Goal: Task Accomplishment & Management: Complete application form

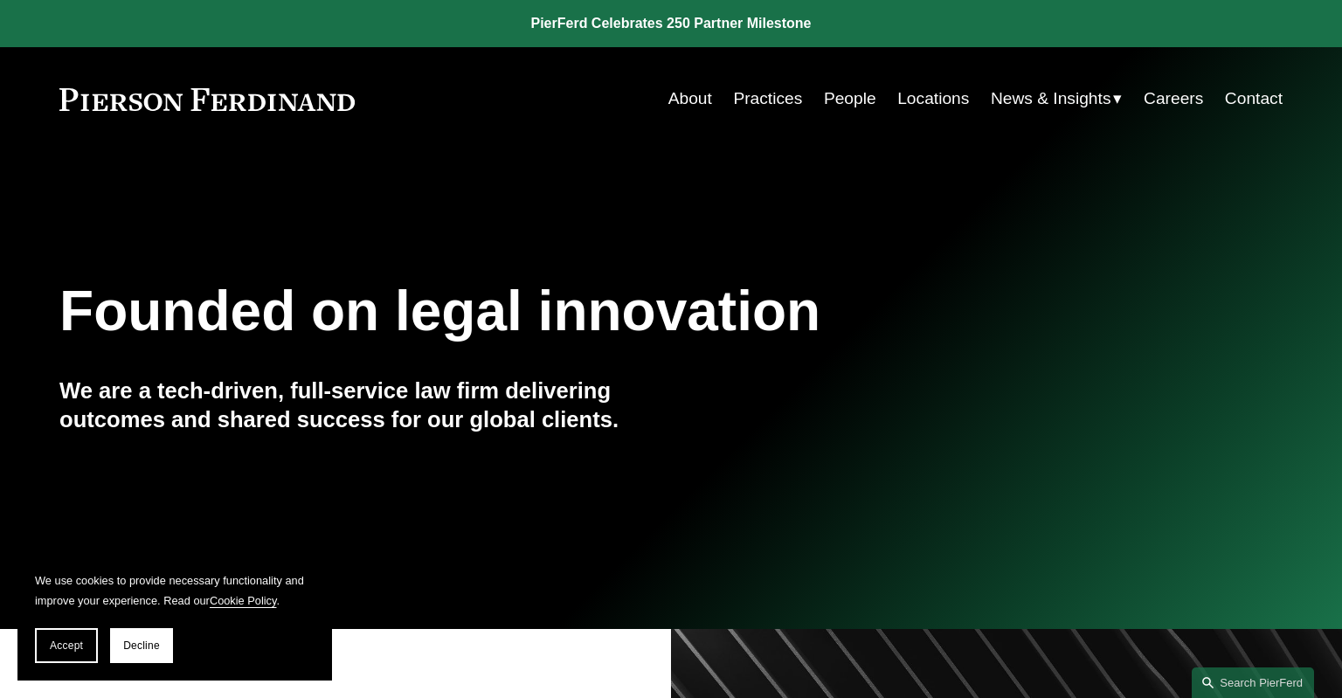
click at [830, 102] on link "People" at bounding box center [850, 98] width 52 height 33
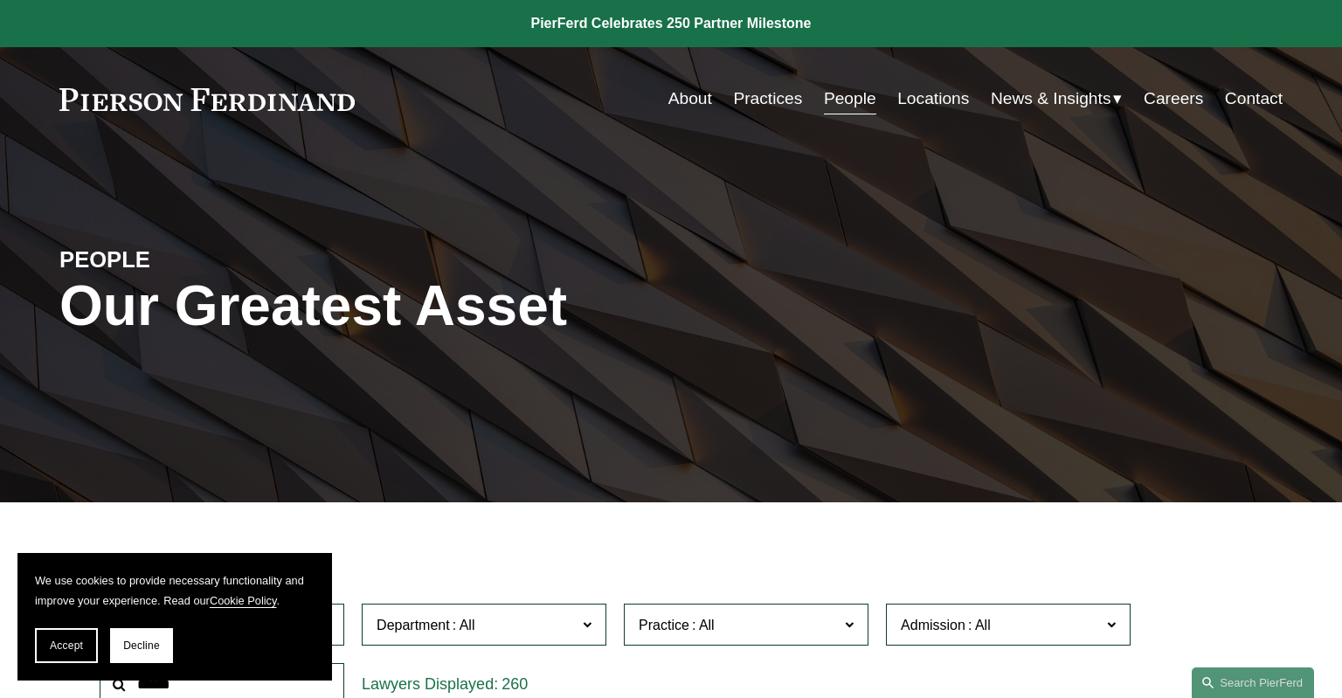
click at [1161, 92] on link "Careers" at bounding box center [1173, 98] width 59 height 33
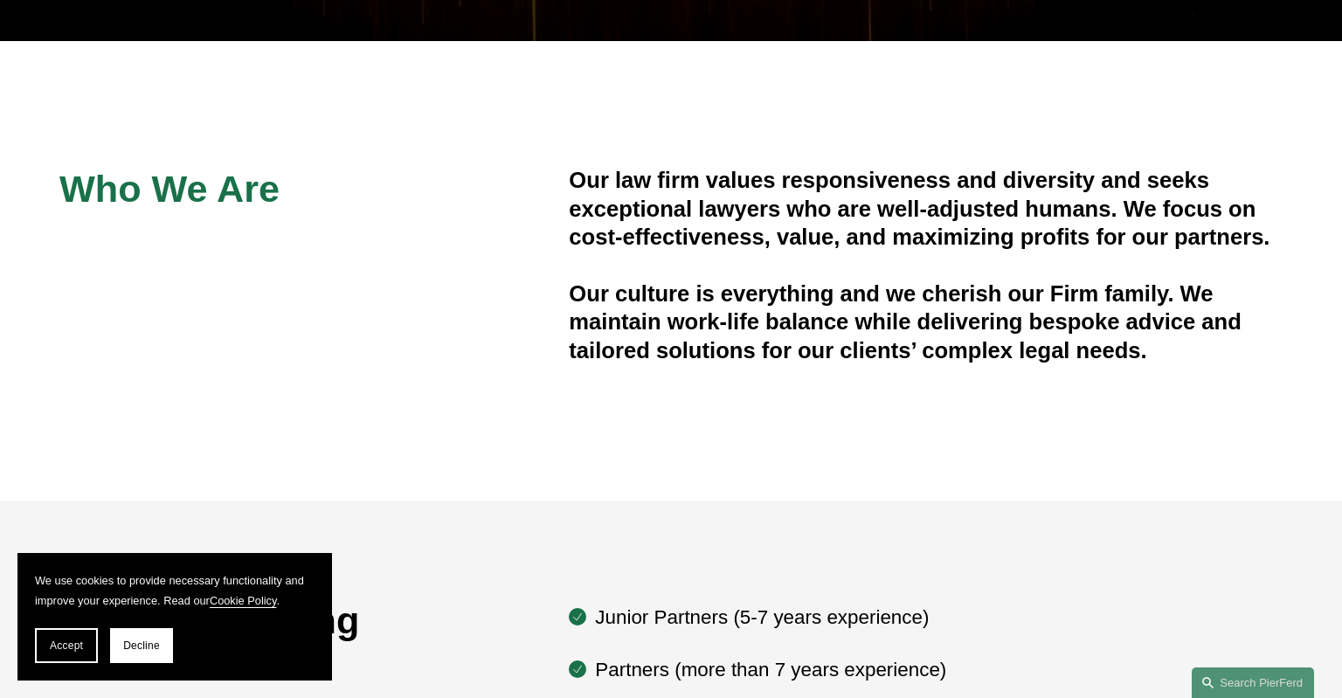
scroll to position [830, 0]
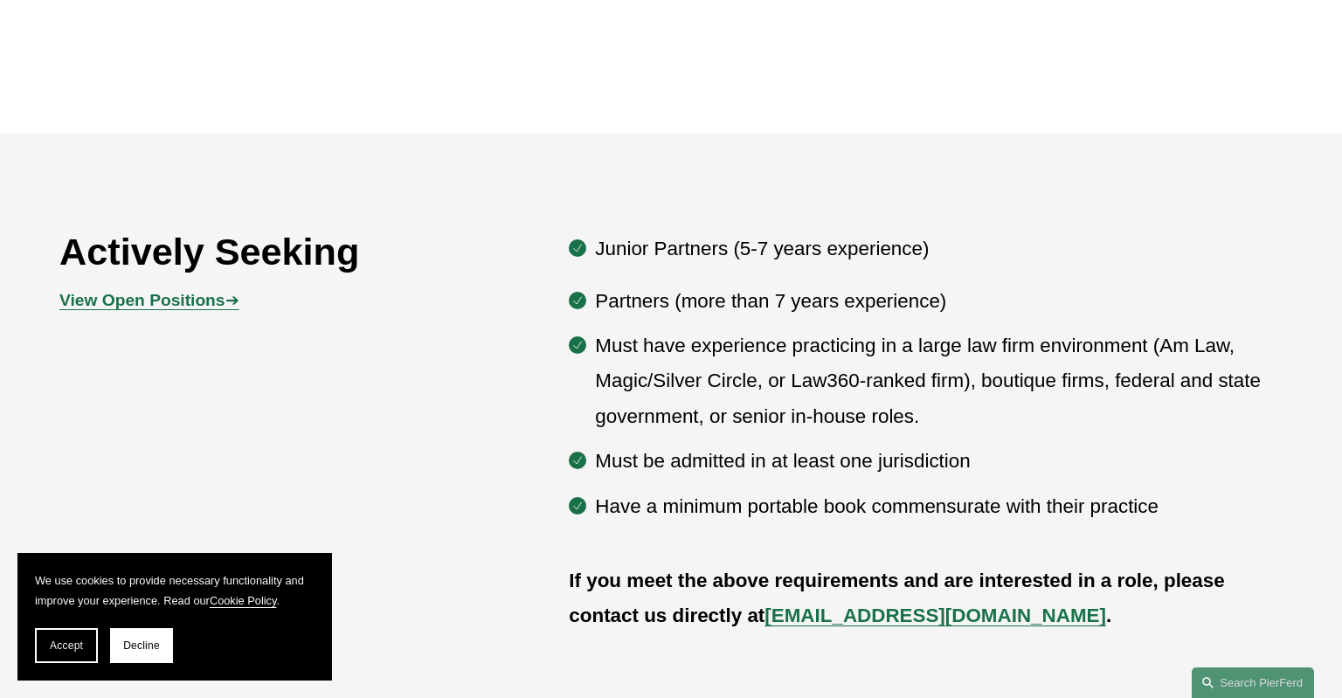
click at [165, 302] on strong "View Open Positions" at bounding box center [141, 300] width 165 height 18
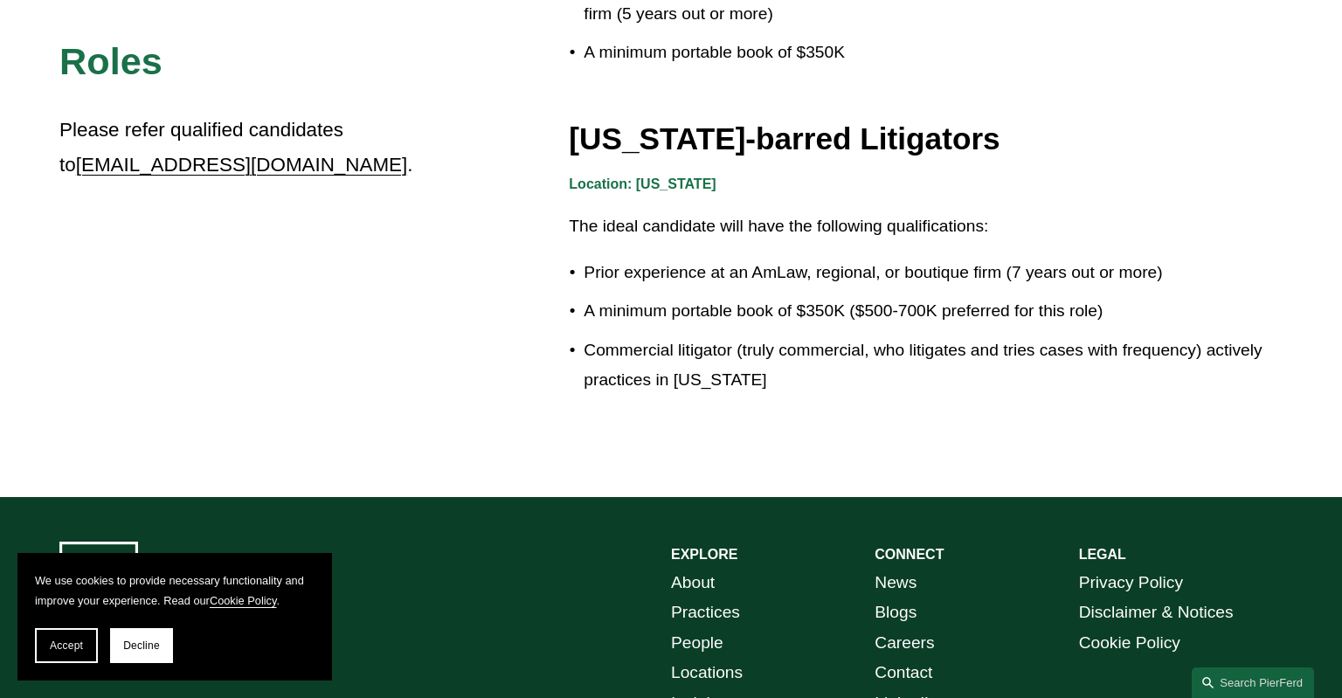
scroll to position [3044, 0]
